Goal: Information Seeking & Learning: Learn about a topic

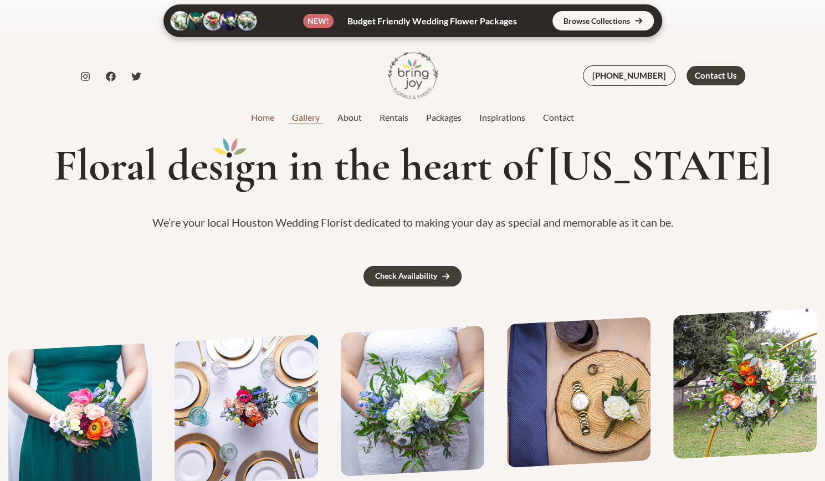
click at [306, 119] on link "Gallery" at bounding box center [305, 117] width 45 height 13
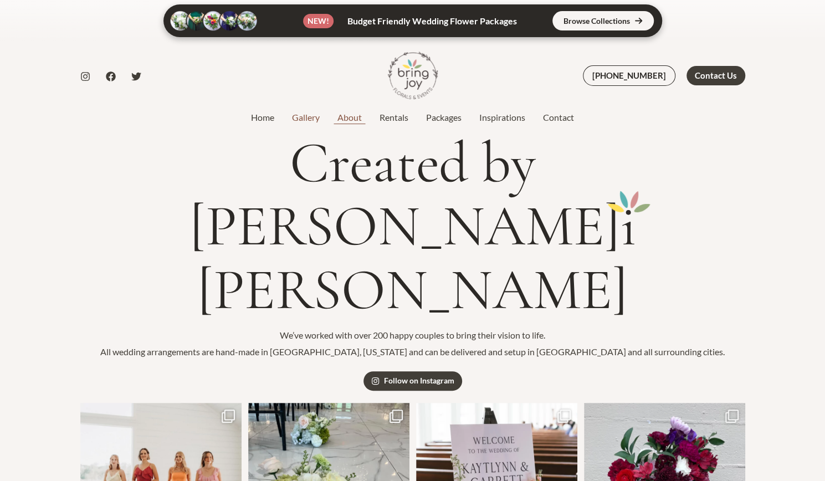
click at [347, 119] on link "About" at bounding box center [349, 117] width 42 height 13
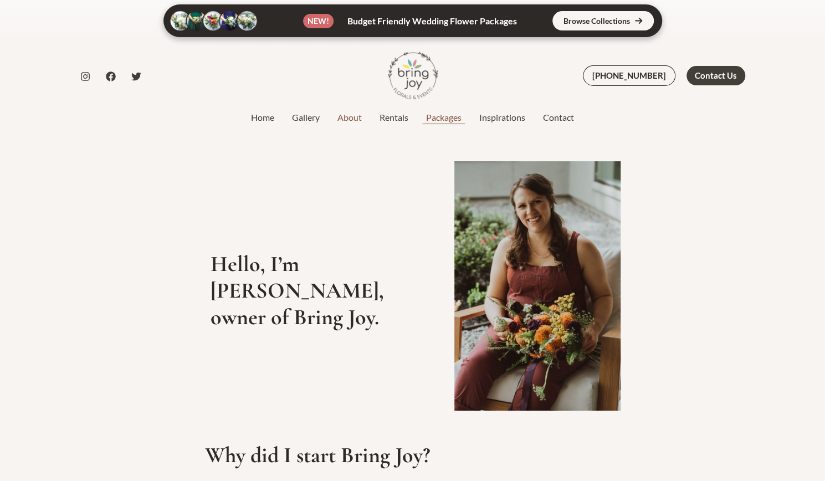
click at [449, 116] on link "Packages" at bounding box center [443, 117] width 53 height 13
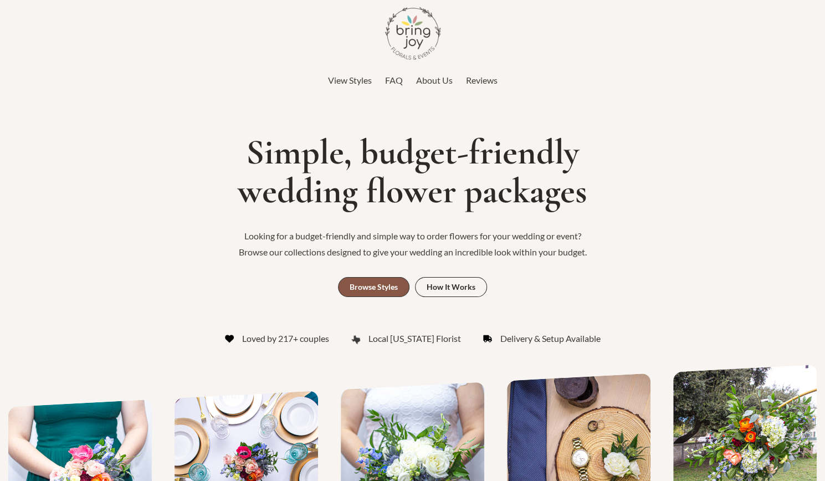
click at [364, 284] on div "Browse Styles" at bounding box center [373, 287] width 48 height 8
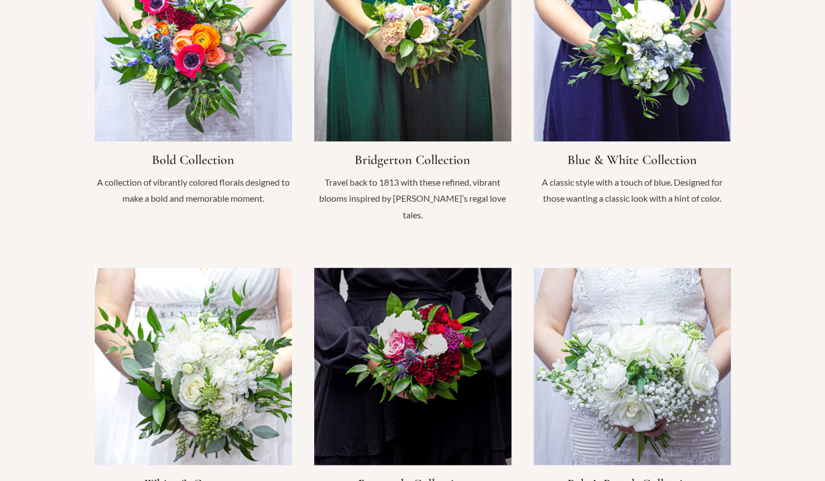
scroll to position [935, 0]
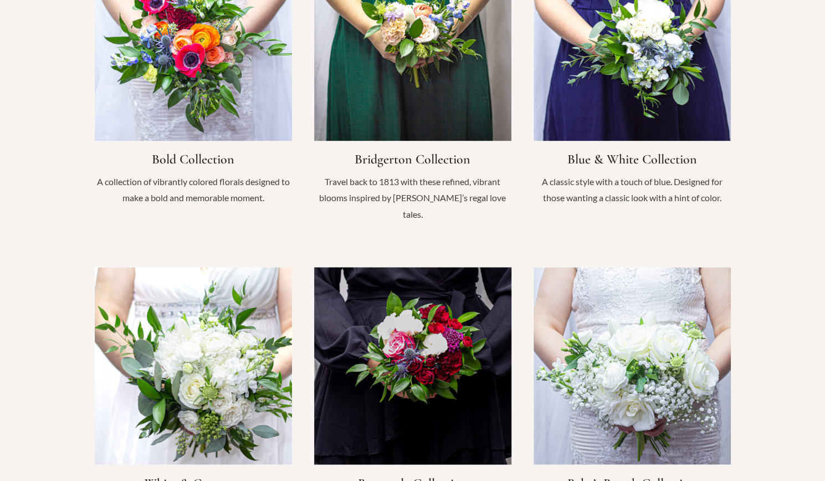
click at [414, 316] on link "Infobox Link" at bounding box center [412, 404] width 197 height 274
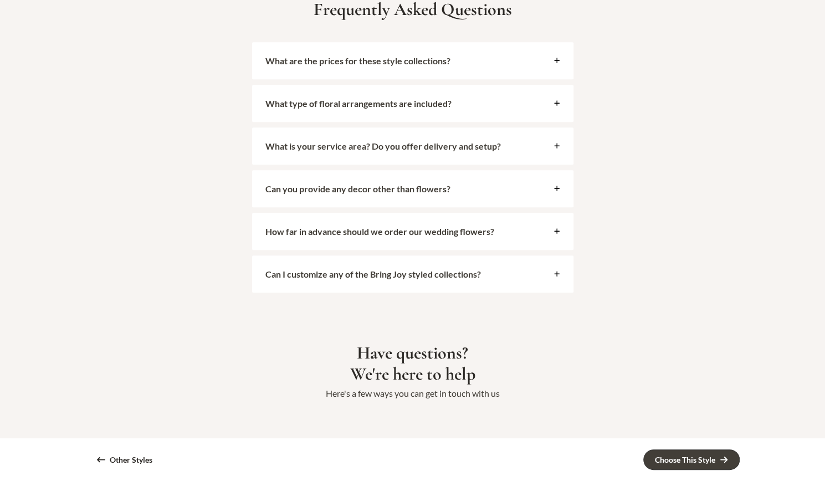
scroll to position [2851, 0]
click at [451, 56] on span "What are the prices for these style collections?" at bounding box center [406, 60] width 282 height 11
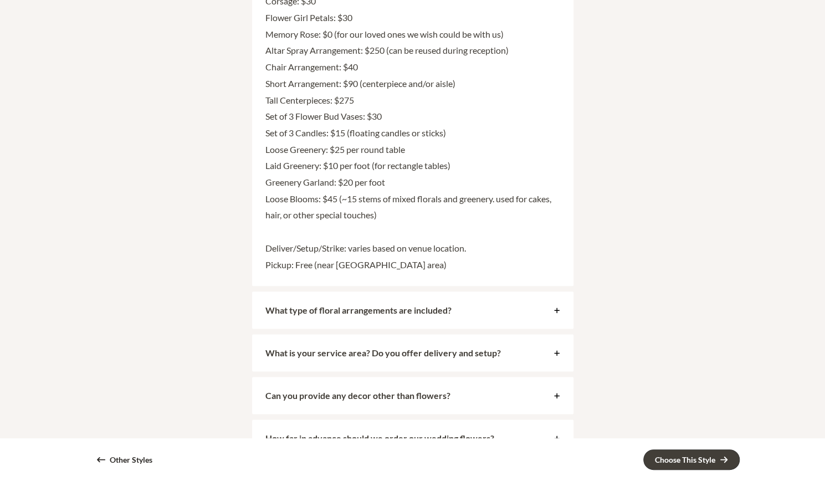
scroll to position [3086, 0]
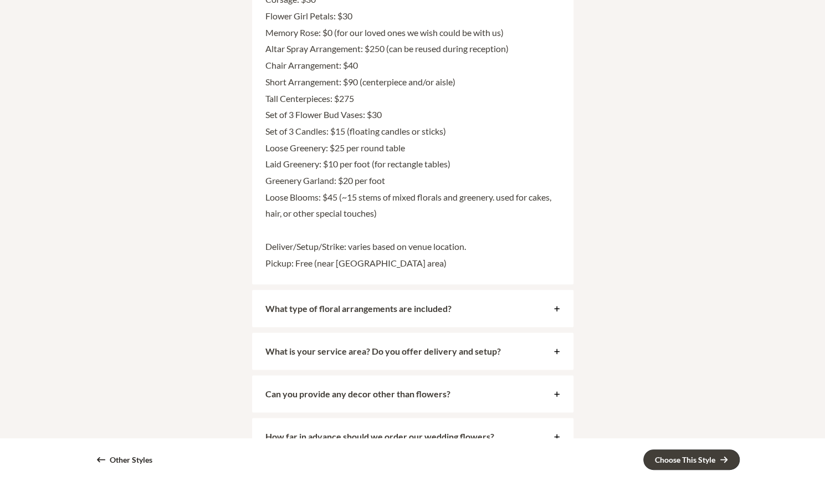
click at [445, 304] on strong "What type of floral arrangements are included?" at bounding box center [358, 308] width 186 height 11
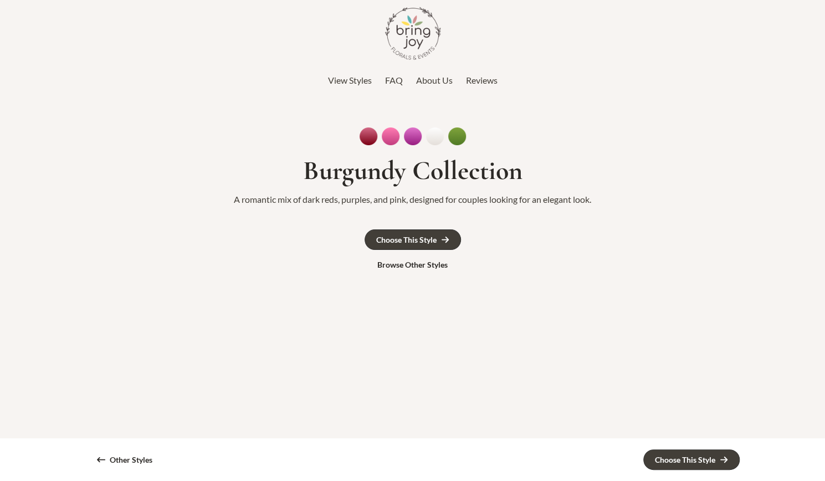
scroll to position [1, 0]
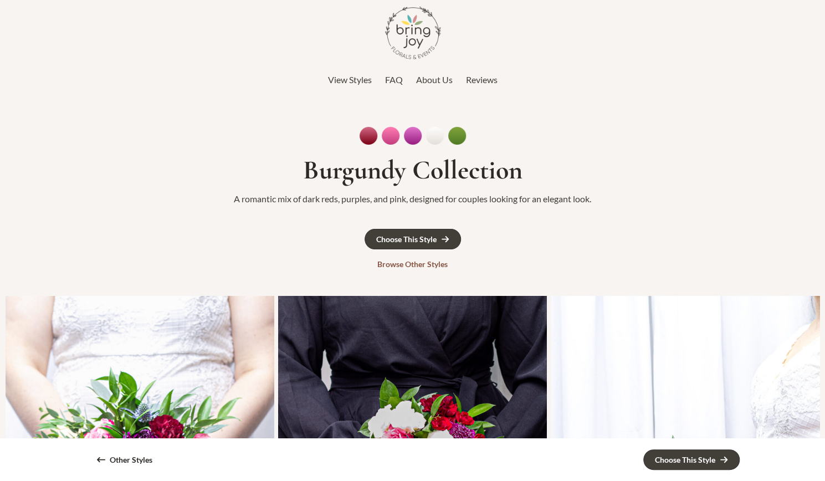
click at [410, 260] on div "Browse Other Styles" at bounding box center [412, 264] width 70 height 8
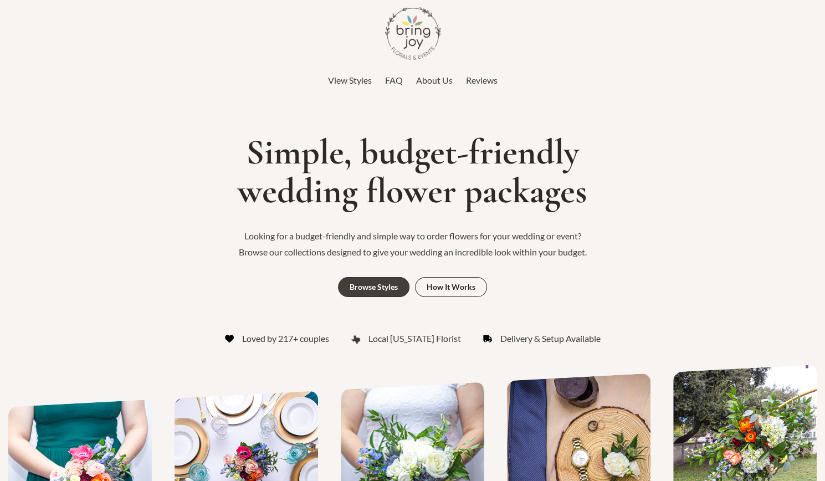
click at [476, 81] on span "Reviews" at bounding box center [482, 80] width 32 height 11
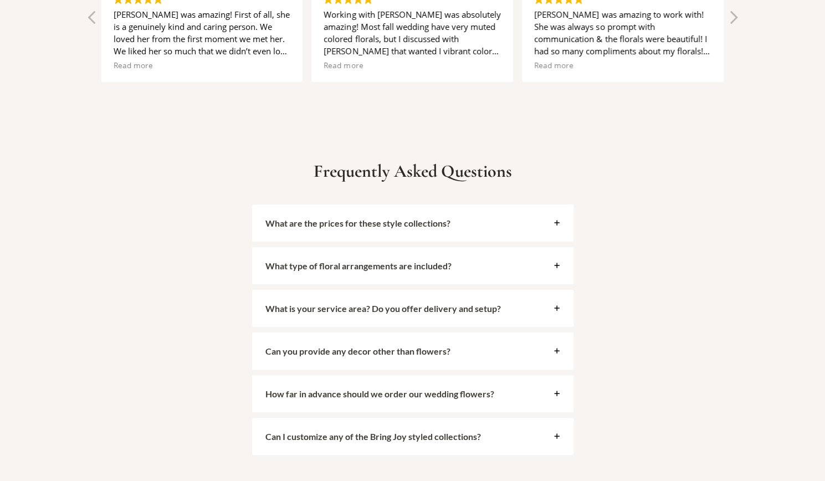
scroll to position [2447, 0]
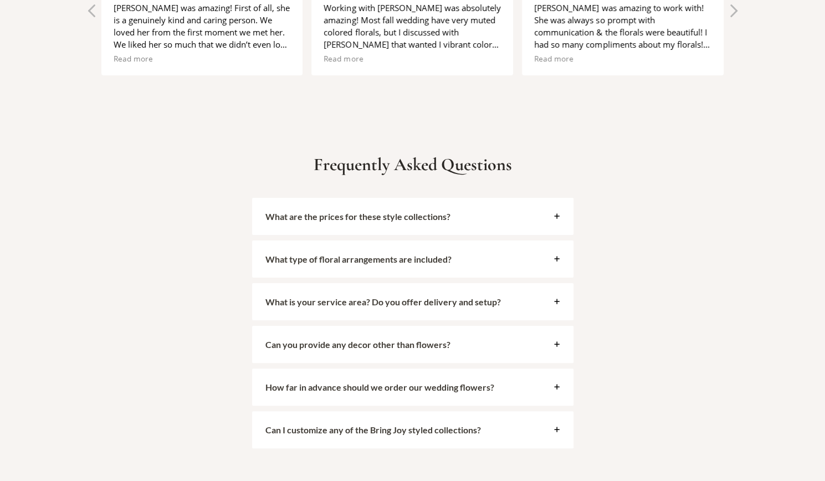
click at [501, 379] on div "How far in advance should we order our wedding flowers?" at bounding box center [412, 386] width 321 height 37
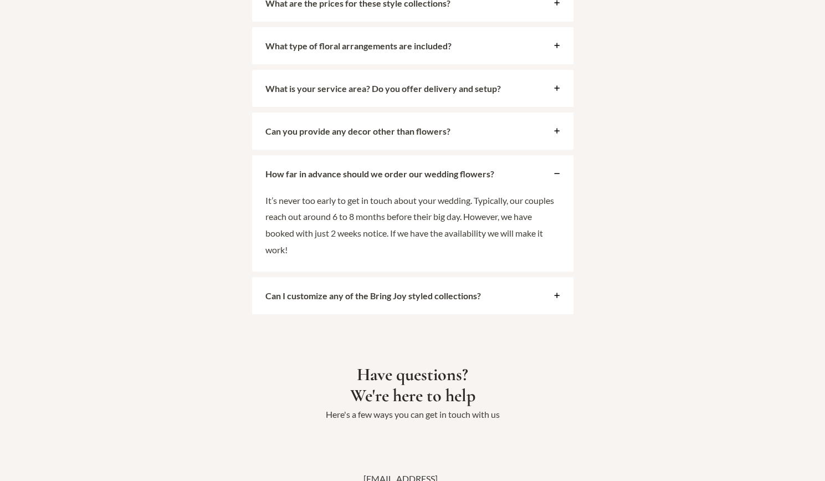
scroll to position [2661, 0]
click at [516, 290] on span "Can I customize any of the Bring Joy styled collections?" at bounding box center [406, 295] width 282 height 11
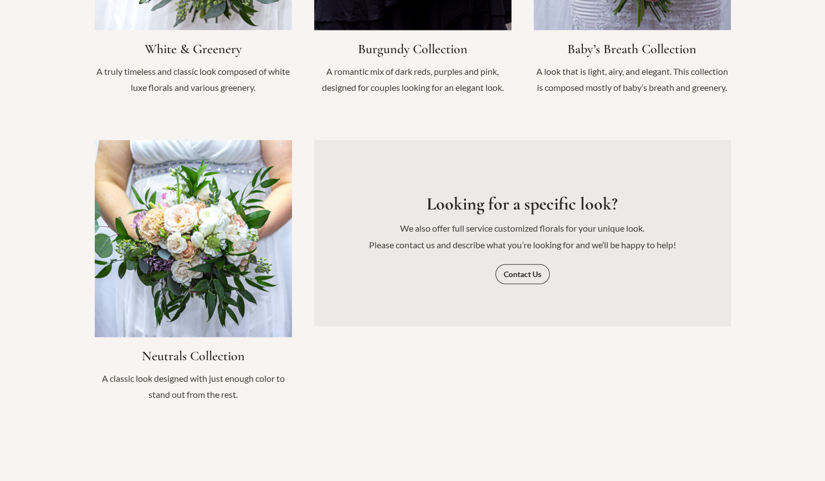
scroll to position [1370, 0]
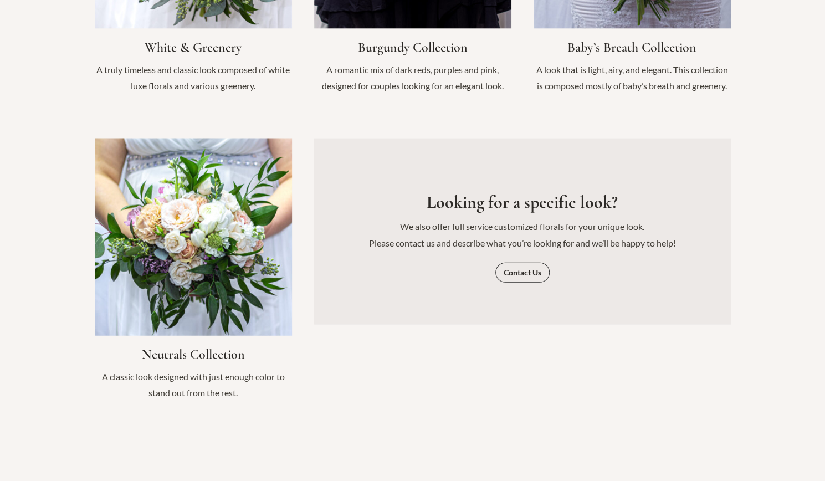
click at [189, 224] on link "Infobox Link" at bounding box center [193, 275] width 197 height 274
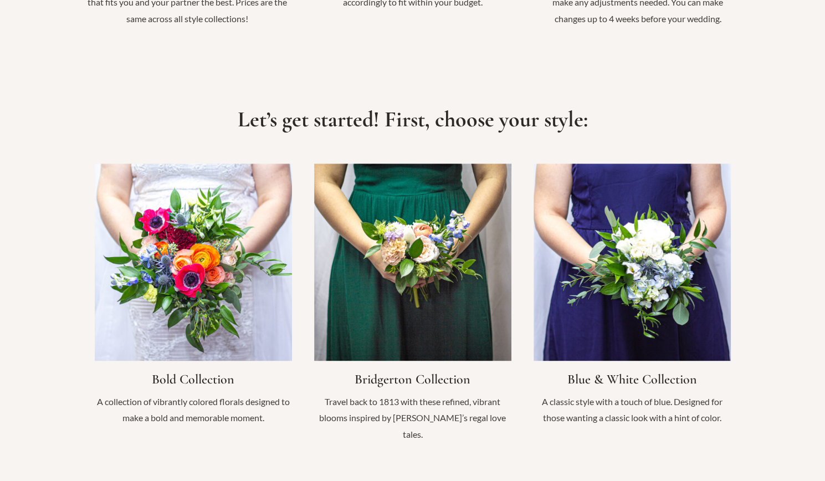
scroll to position [712, 0]
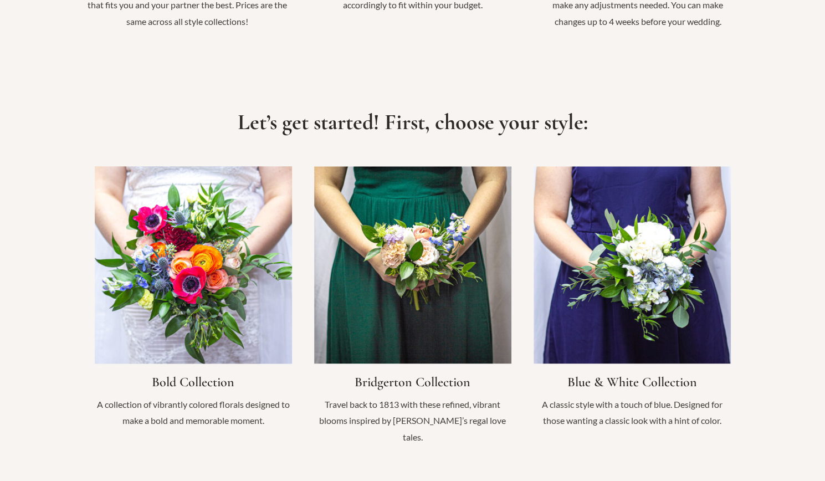
click at [179, 274] on link "Infobox Link" at bounding box center [193, 303] width 197 height 274
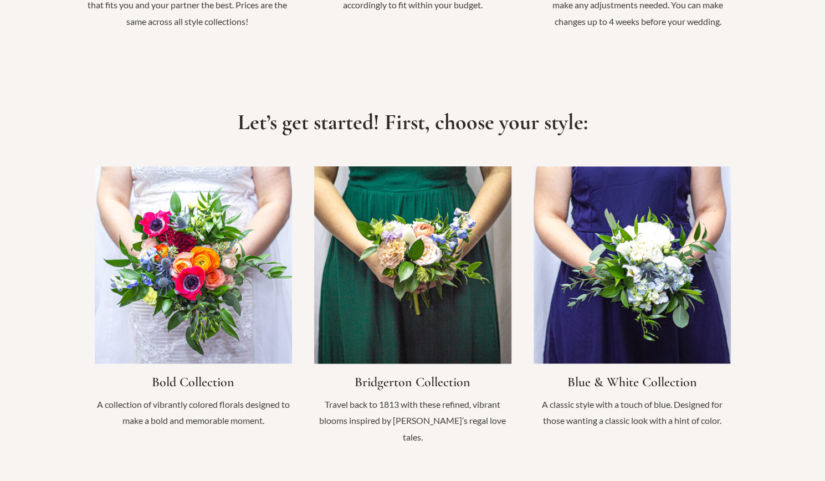
click at [402, 297] on link "Infobox Link" at bounding box center [412, 311] width 197 height 290
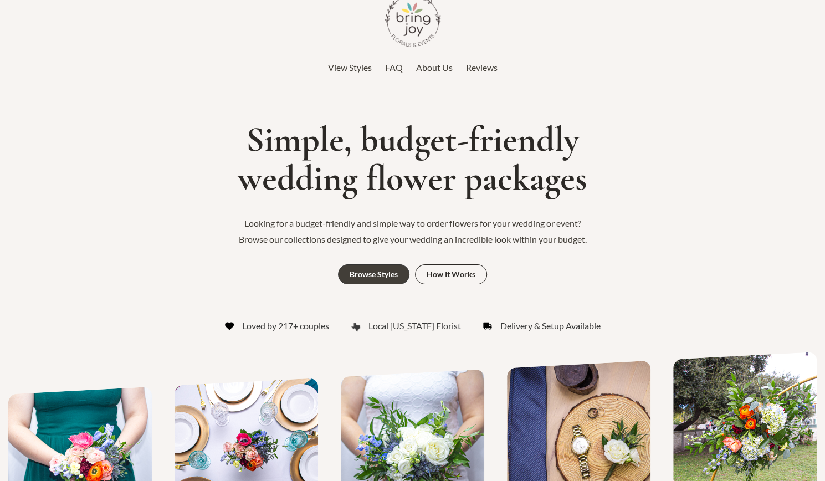
scroll to position [0, 0]
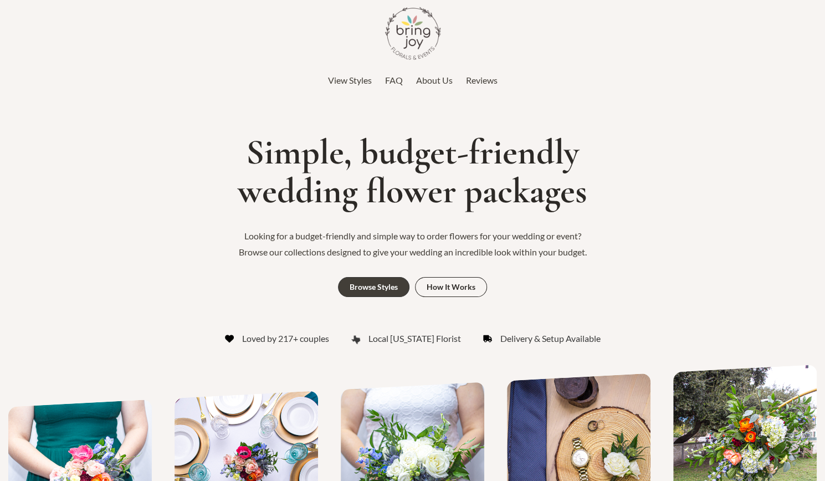
click at [485, 84] on span "Reviews" at bounding box center [482, 80] width 32 height 11
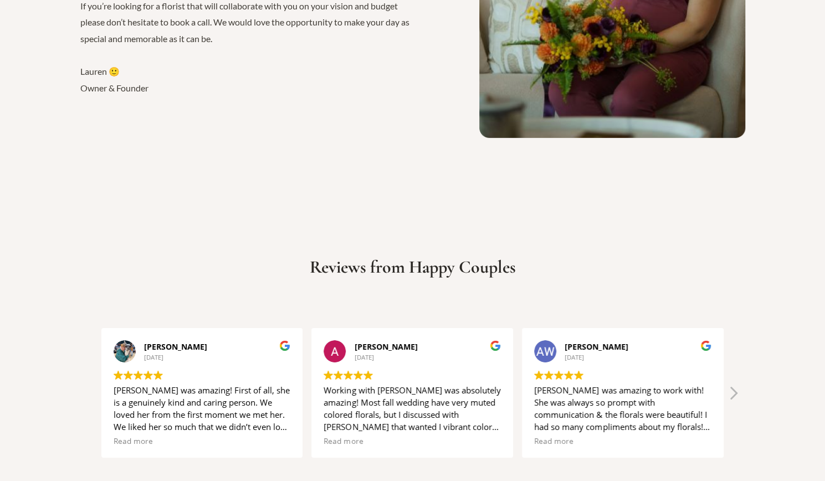
scroll to position [2070, 0]
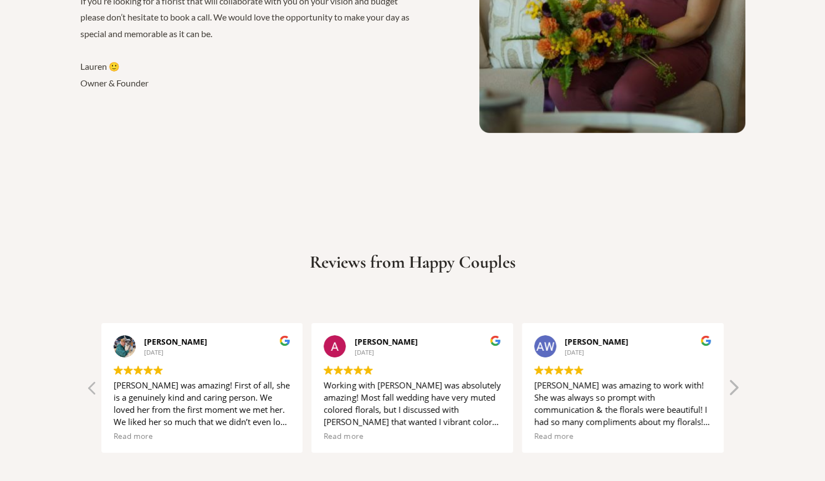
click at [729, 378] on div "Next review" at bounding box center [732, 391] width 13 height 27
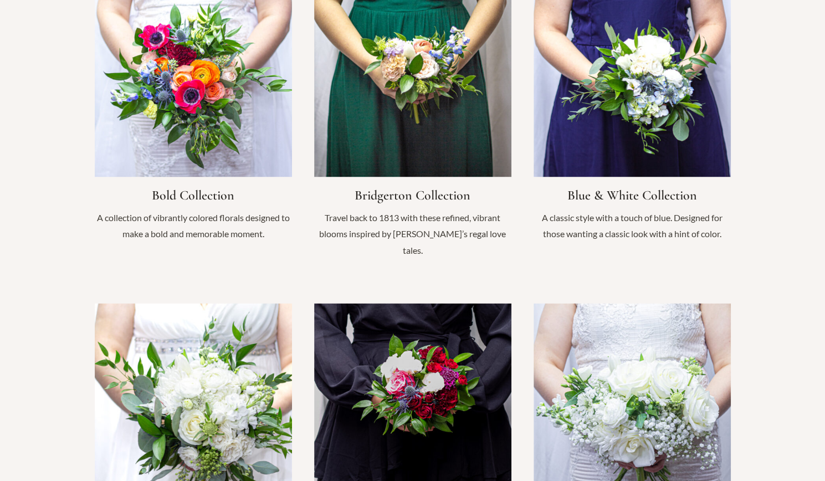
scroll to position [903, 0]
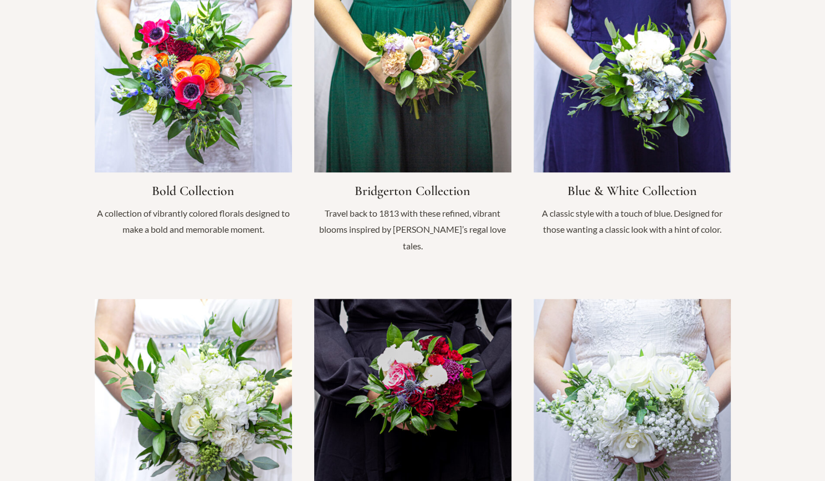
click at [428, 345] on link "Infobox Link" at bounding box center [412, 436] width 197 height 274
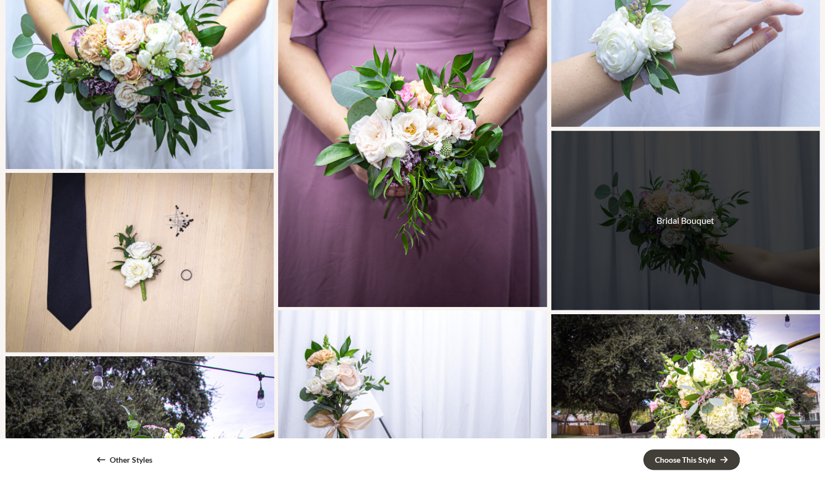
scroll to position [351, 0]
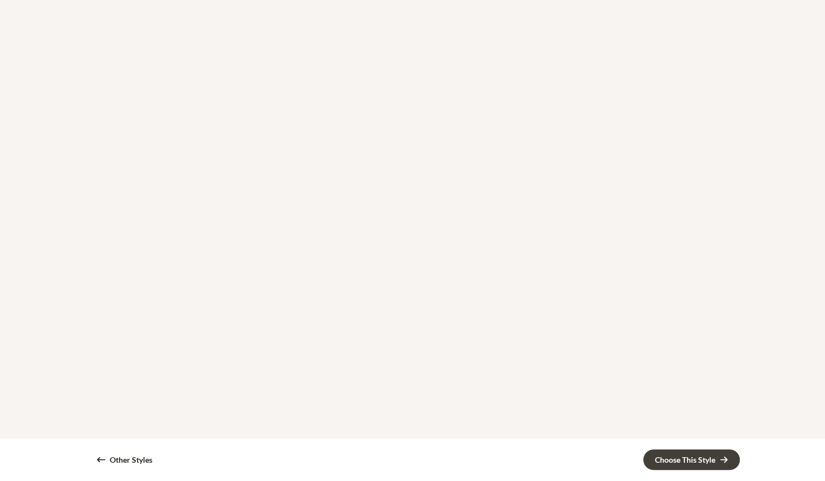
scroll to position [311, 0]
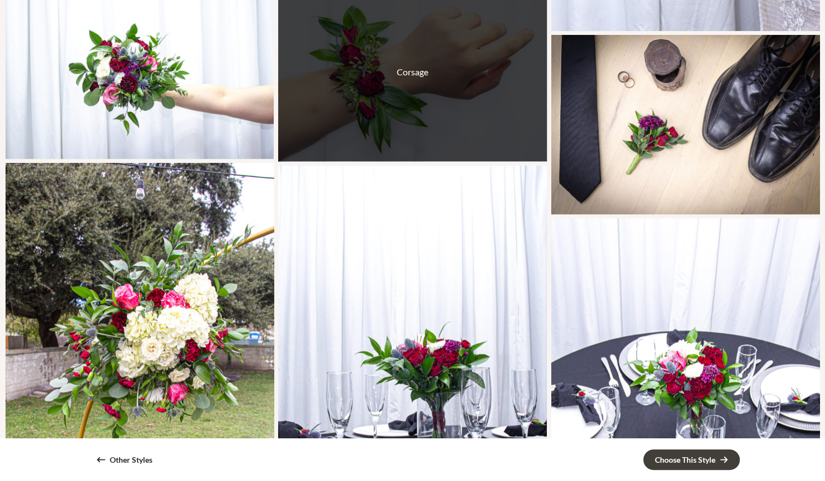
click at [398, 81] on div "Corsage" at bounding box center [412, 71] width 268 height 179
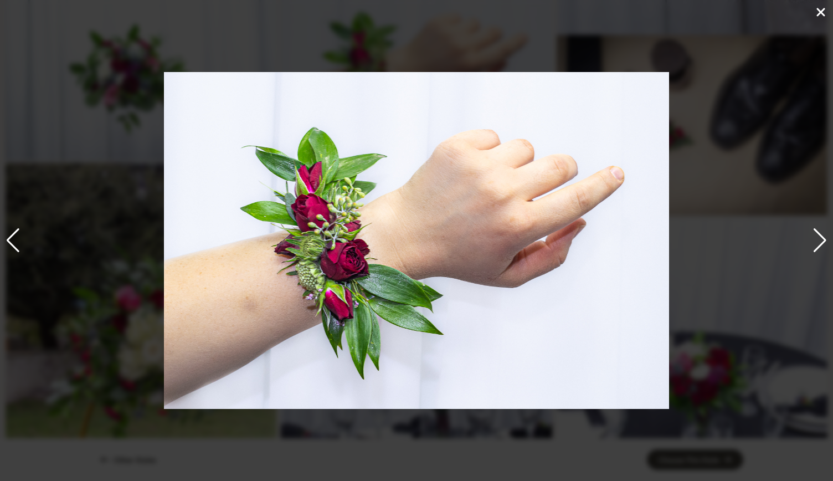
click at [819, 4] on div "5 / 21" at bounding box center [416, 240] width 833 height 481
click at [824, 17] on icon at bounding box center [820, 12] width 13 height 13
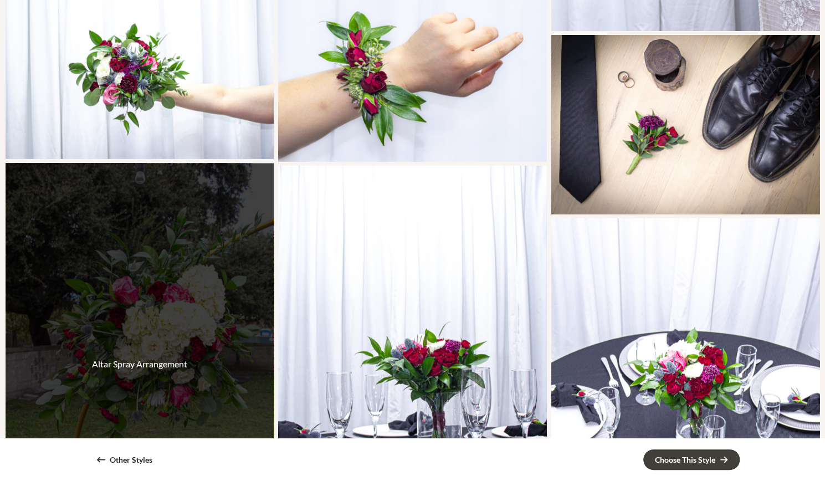
click at [152, 271] on div "Altar Spray Arrangement" at bounding box center [140, 364] width 268 height 402
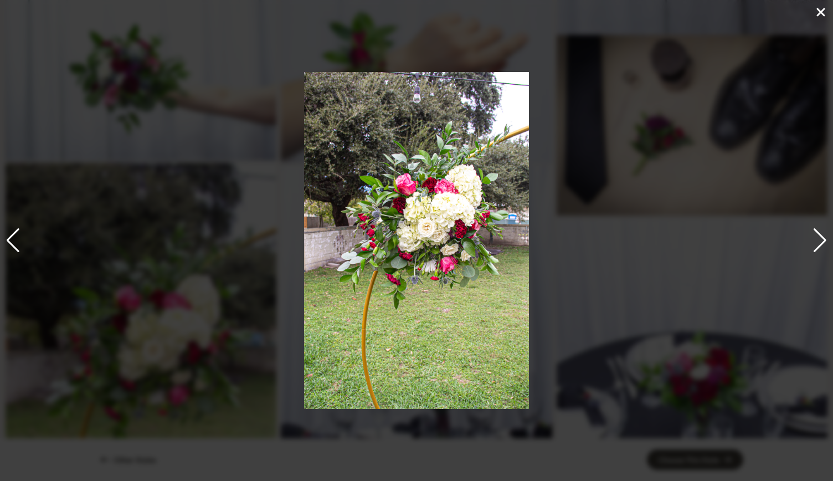
click at [816, 12] on icon at bounding box center [820, 12] width 13 height 13
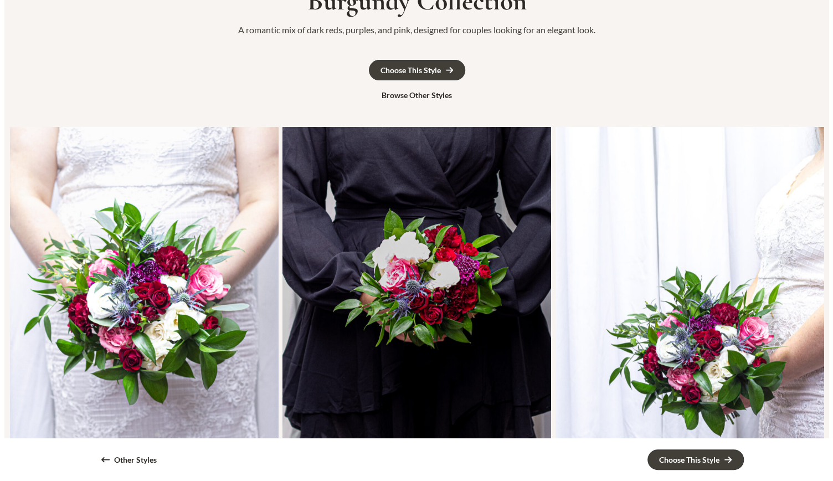
scroll to position [169, 0]
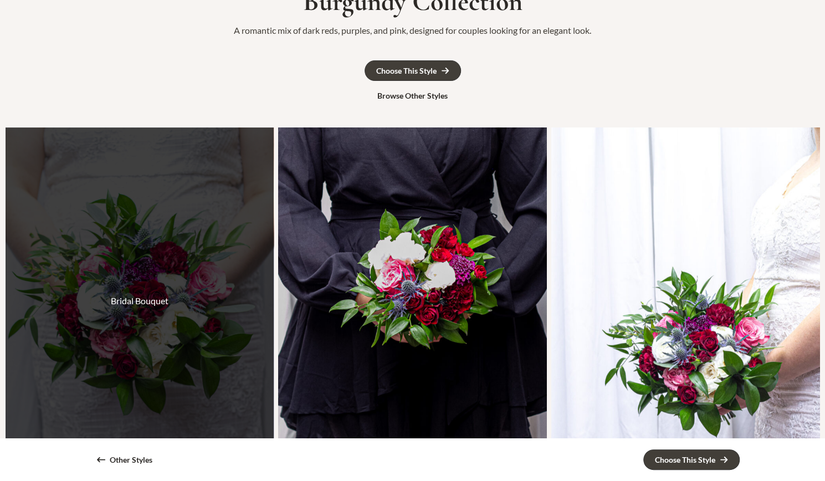
click at [138, 258] on div "Bridal Bouquet" at bounding box center [140, 300] width 268 height 347
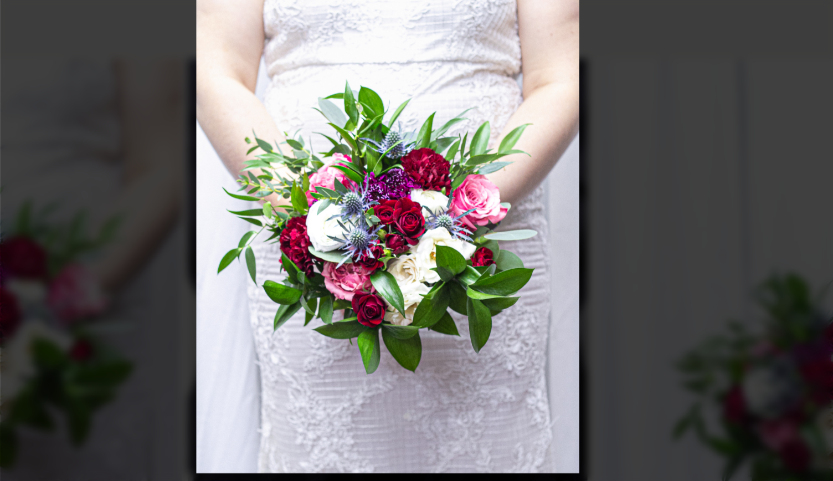
click at [557, 195] on div "1 / 21" at bounding box center [416, 240] width 833 height 481
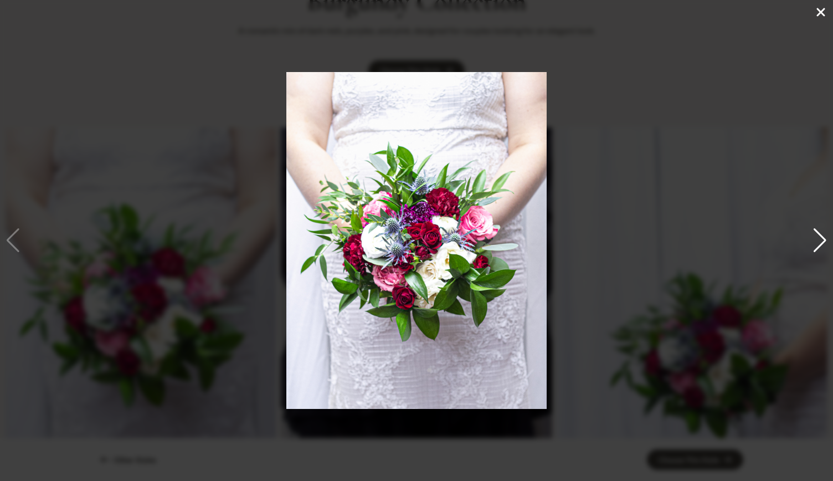
click at [822, 8] on icon at bounding box center [820, 12] width 13 height 13
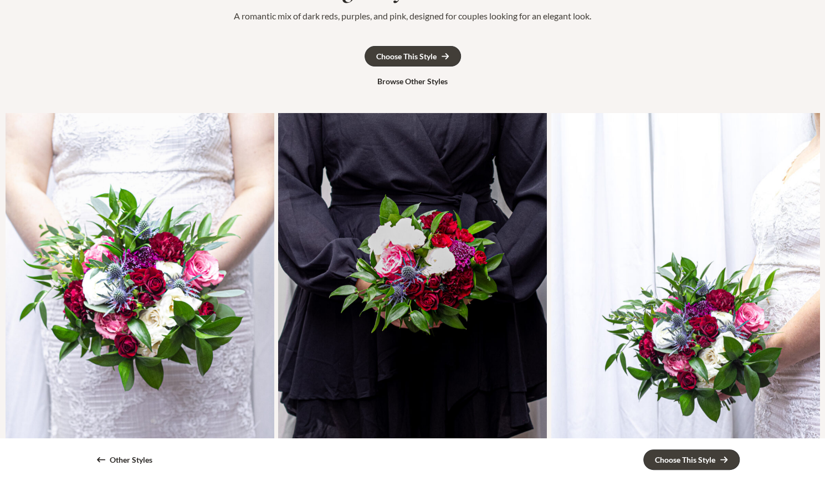
scroll to position [0, 0]
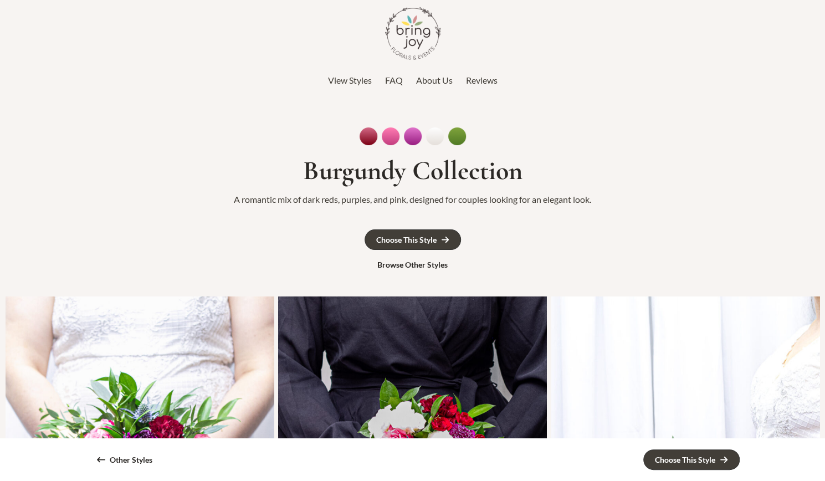
click at [347, 79] on span "View Styles" at bounding box center [350, 80] width 44 height 11
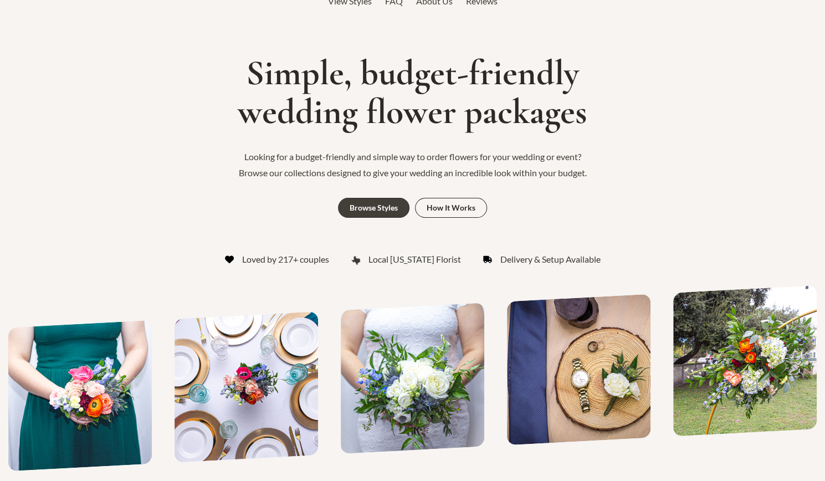
scroll to position [73, 0]
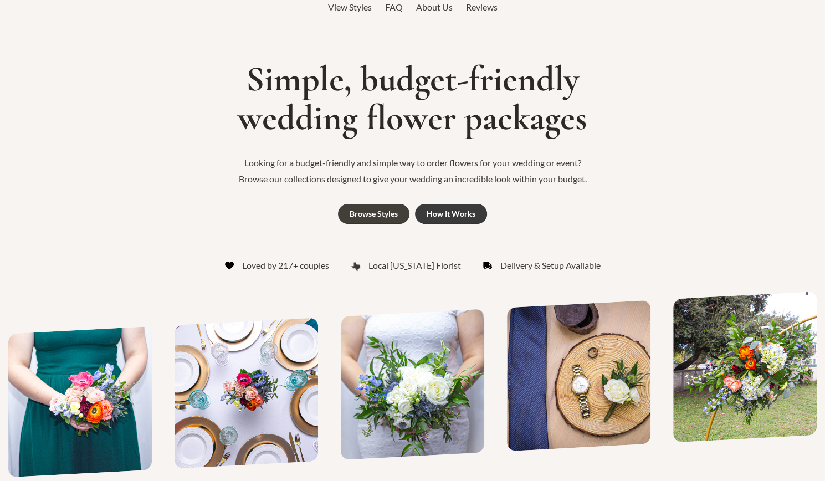
click at [454, 214] on div "How It Works" at bounding box center [450, 214] width 49 height 8
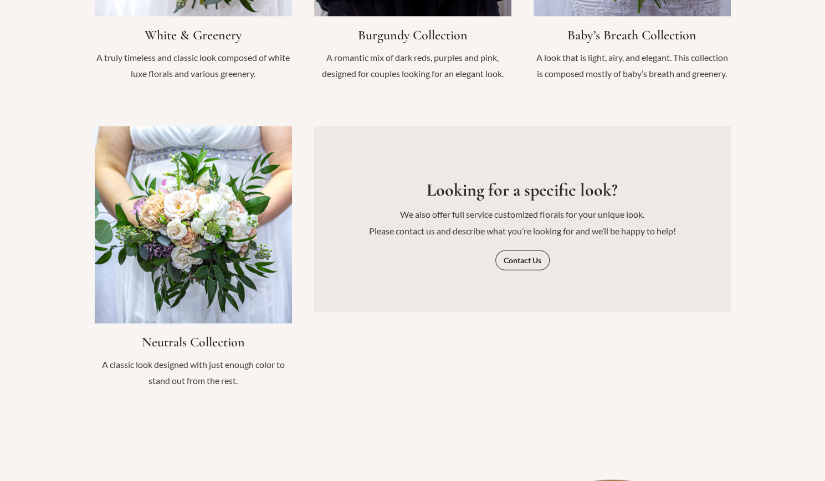
scroll to position [1371, 0]
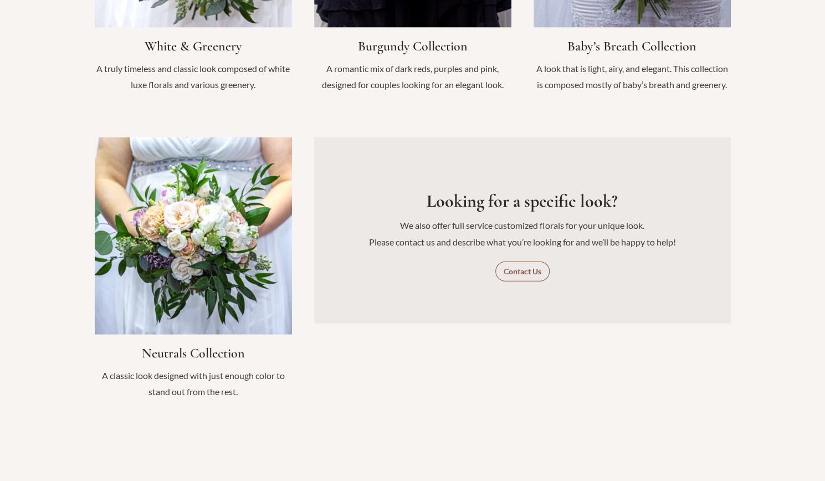
click at [529, 268] on span "Contact Us" at bounding box center [522, 272] width 38 height 8
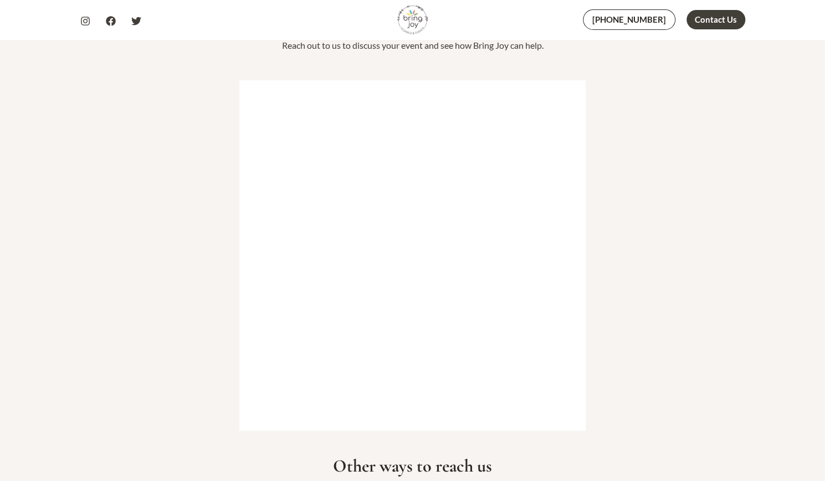
scroll to position [212, 0]
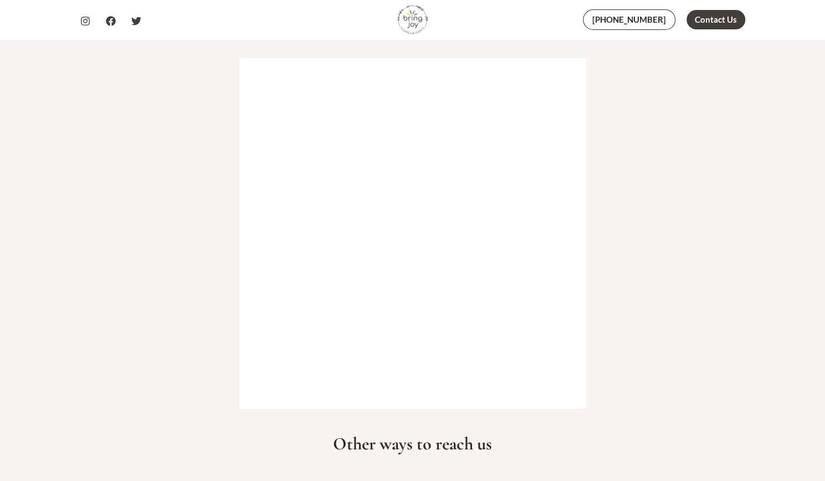
click at [697, 223] on div "Let’s get in touch We would love the opportunity to collaborate and bring your …" at bounding box center [412, 374] width 825 height 921
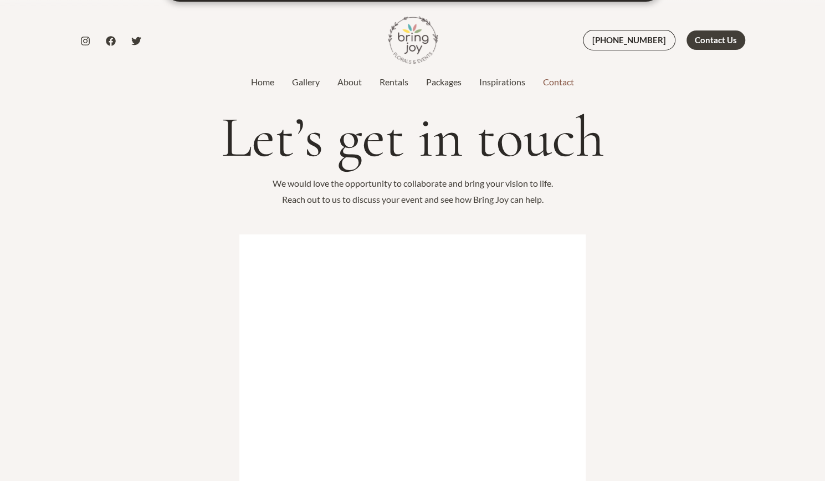
scroll to position [0, 0]
